Goal: Task Accomplishment & Management: Use online tool/utility

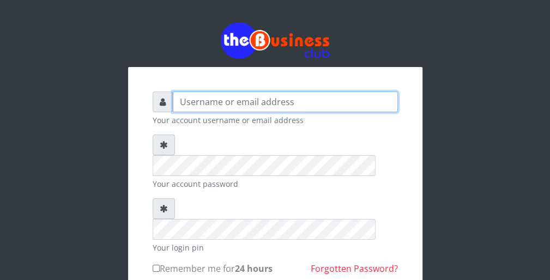
type input "wergbac8"
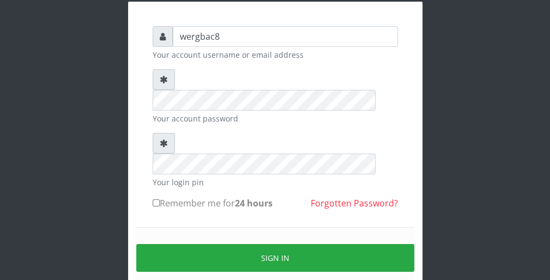
scroll to position [87, 0]
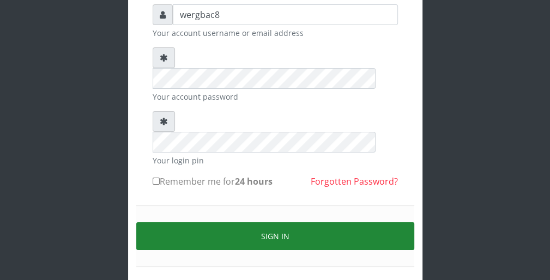
click at [370, 222] on button "Sign in" at bounding box center [275, 236] width 278 height 28
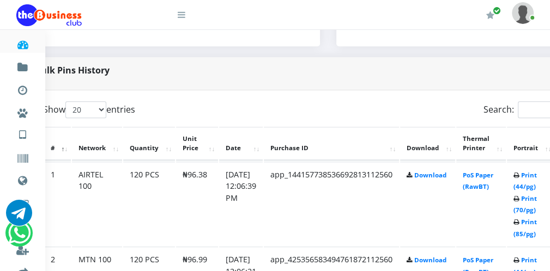
scroll to position [501, 44]
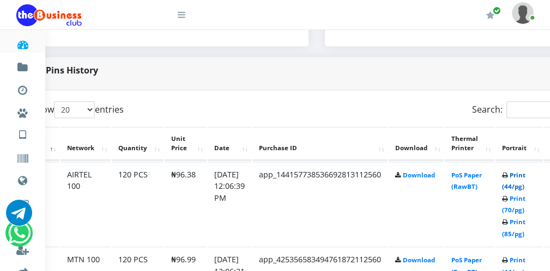
click at [521, 186] on link "Print (44/pg)" at bounding box center [513, 181] width 23 height 20
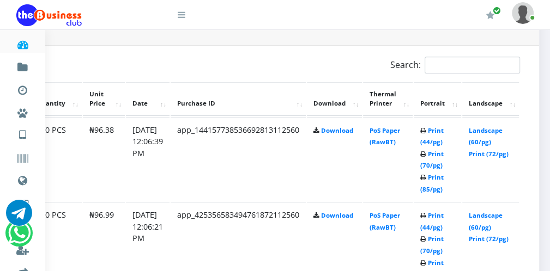
scroll to position [566, 129]
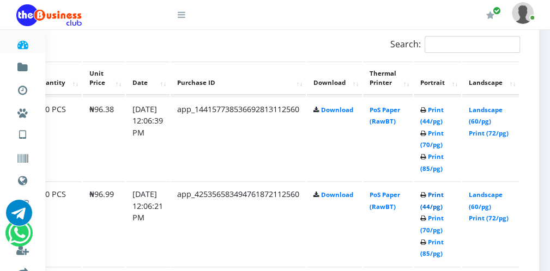
click at [440, 204] on link "Print (44/pg)" at bounding box center [431, 201] width 23 height 20
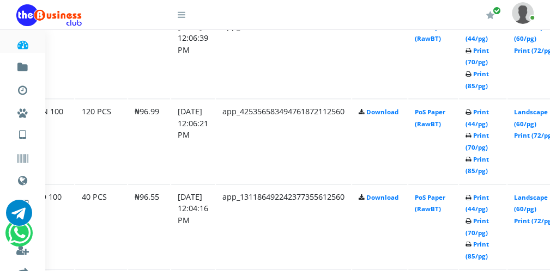
scroll to position [649, 70]
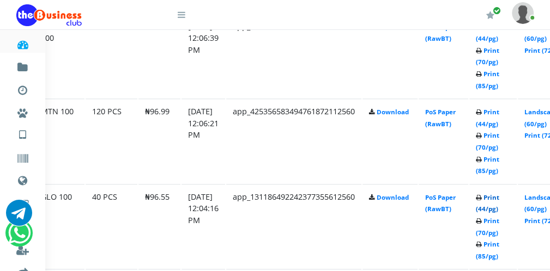
click at [495, 209] on link "Print (44/pg)" at bounding box center [487, 203] width 23 height 20
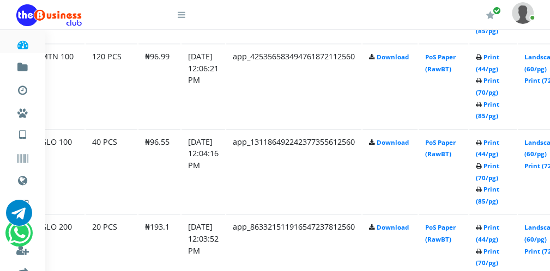
scroll to position [715, 70]
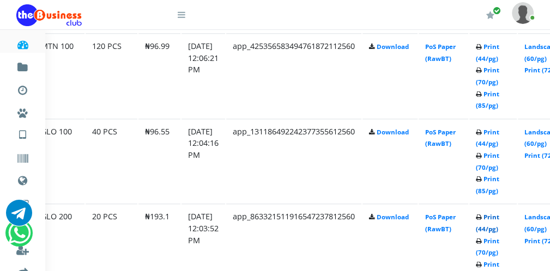
click at [499, 226] on link "Print (44/pg)" at bounding box center [487, 223] width 23 height 20
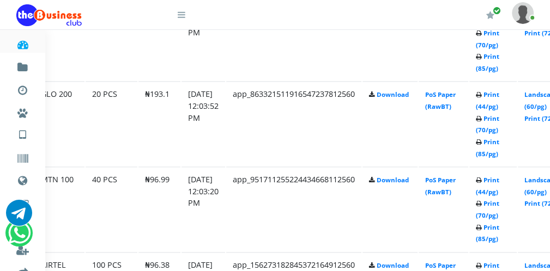
scroll to position [845, 70]
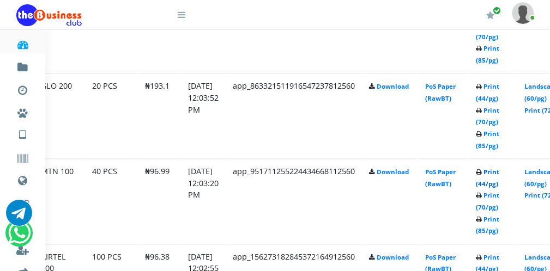
click at [499, 183] on link "Print (44/pg)" at bounding box center [487, 178] width 23 height 20
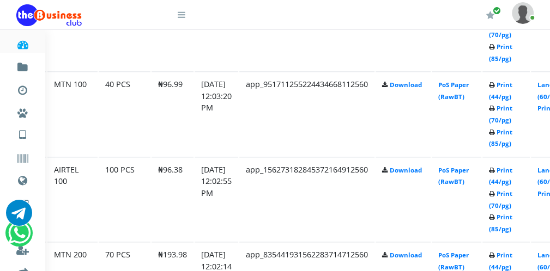
scroll to position [933, 48]
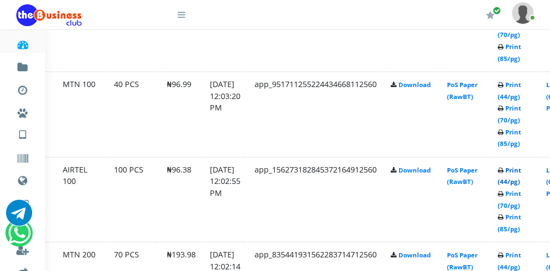
click at [521, 180] on link "Print (44/pg)" at bounding box center [508, 176] width 23 height 20
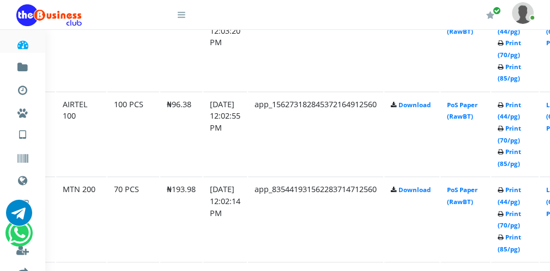
scroll to position [1020, 48]
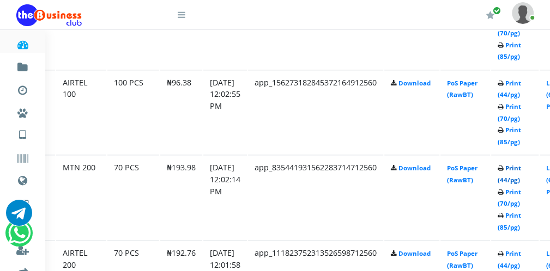
click at [516, 179] on link "Print (44/pg)" at bounding box center [508, 174] width 23 height 20
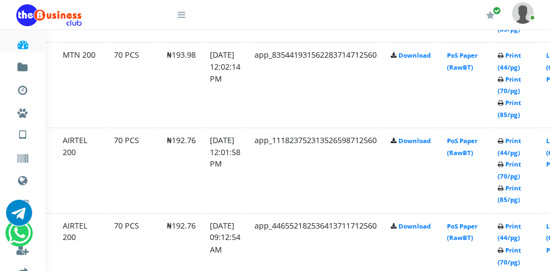
scroll to position [1129, 48]
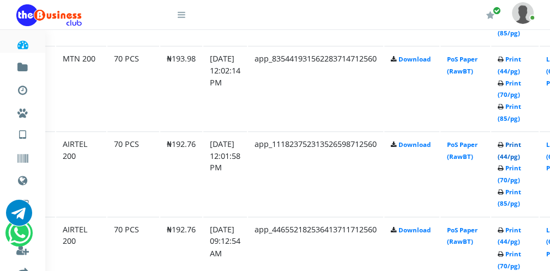
click at [515, 154] on link "Print (44/pg)" at bounding box center [508, 151] width 23 height 20
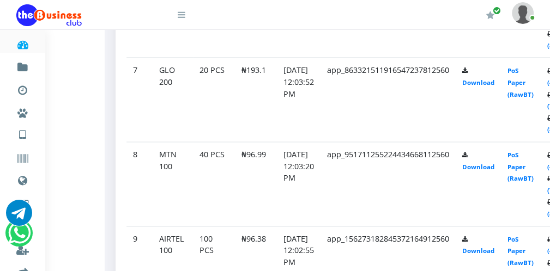
scroll to position [1082, 48]
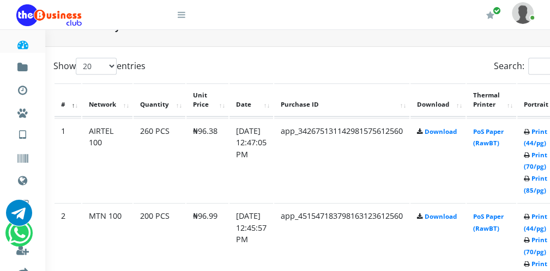
scroll to position [545, 44]
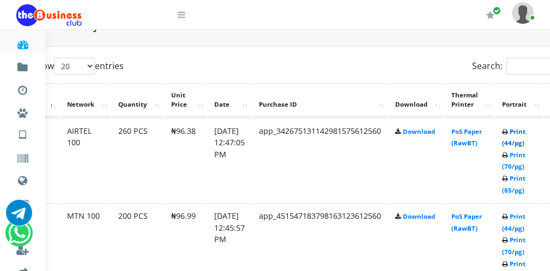
click at [525, 142] on link "Print (44/pg)" at bounding box center [513, 137] width 23 height 20
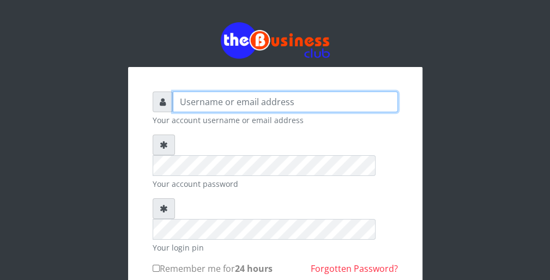
type input "wergbac8"
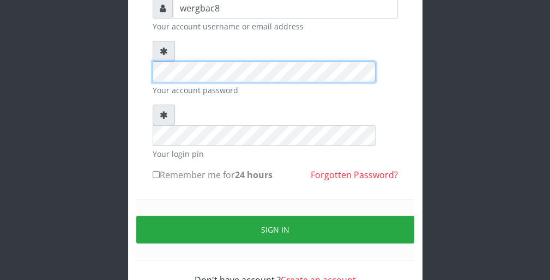
scroll to position [100, 0]
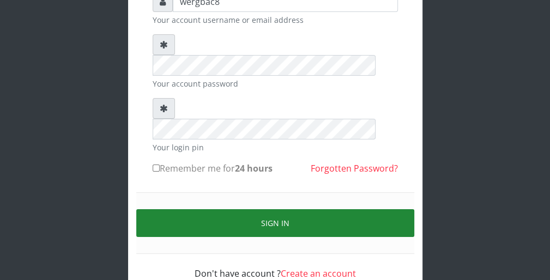
click at [359, 209] on button "Sign in" at bounding box center [275, 223] width 278 height 28
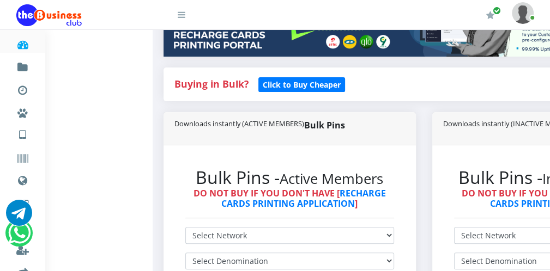
scroll to position [200, 0]
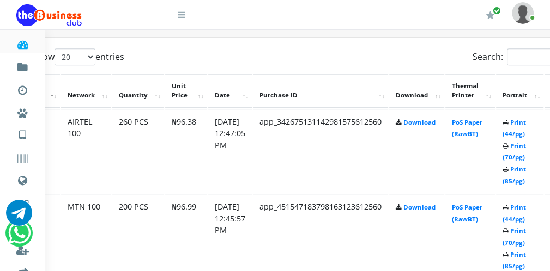
scroll to position [554, 44]
click at [524, 218] on link "Print (44/pg)" at bounding box center [513, 213] width 23 height 20
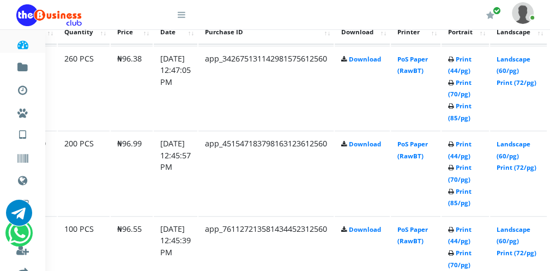
scroll to position [617, 92]
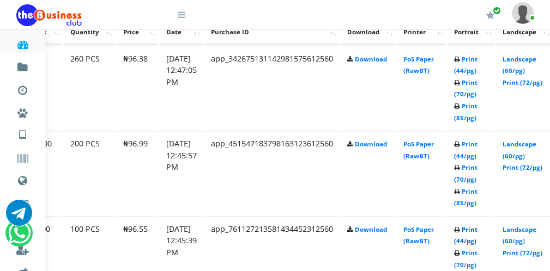
click at [471, 241] on link "Print (44/pg)" at bounding box center [465, 236] width 23 height 20
